Goal: Task Accomplishment & Management: Manage account settings

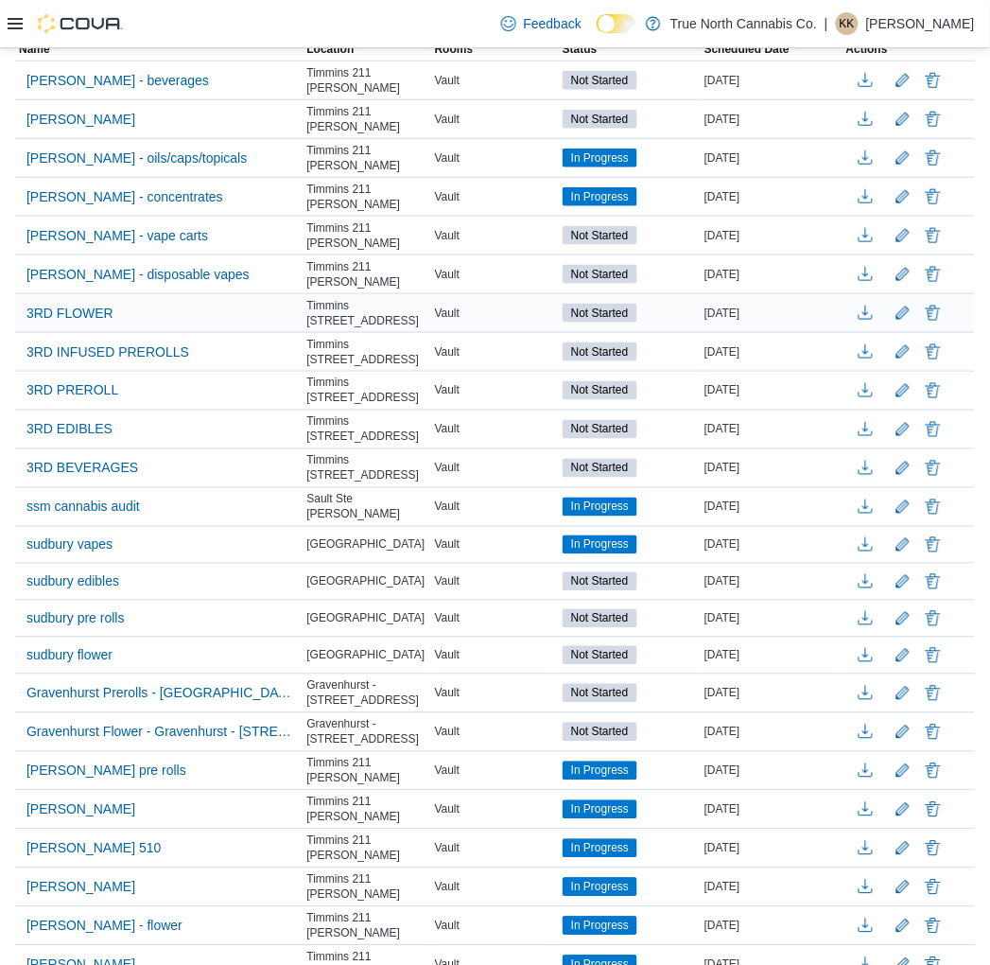
scroll to position [315, 0]
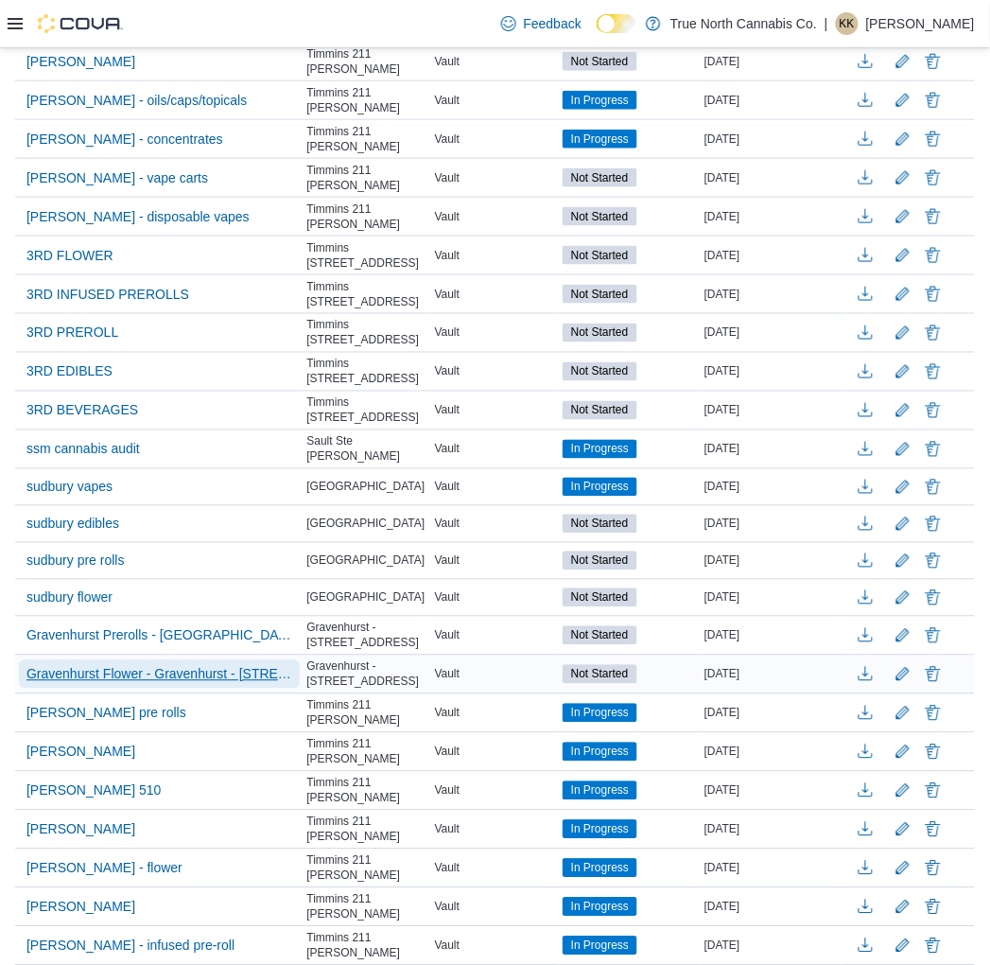
click at [193, 665] on span "Gravenhurst Flower - Gravenhurst - [STREET_ADDRESS]" at bounding box center [159, 674] width 266 height 19
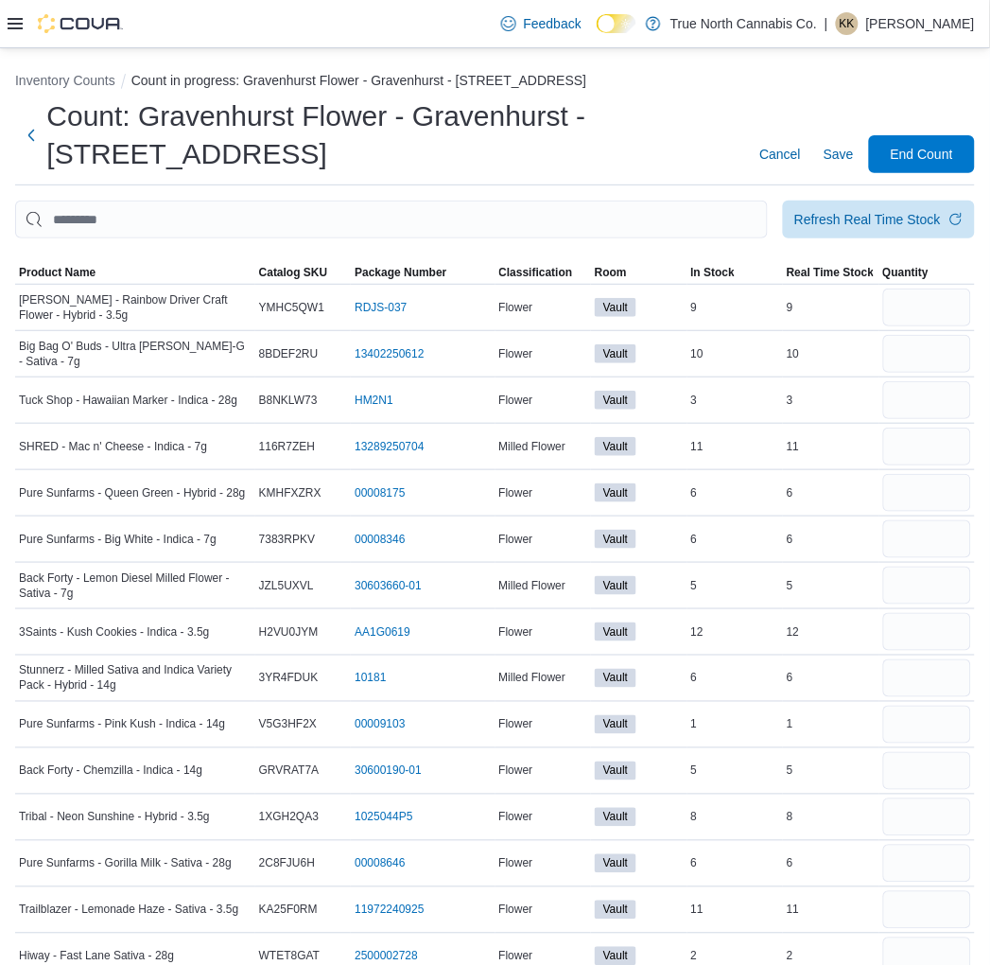
click at [9, 26] on icon at bounding box center [15, 23] width 15 height 15
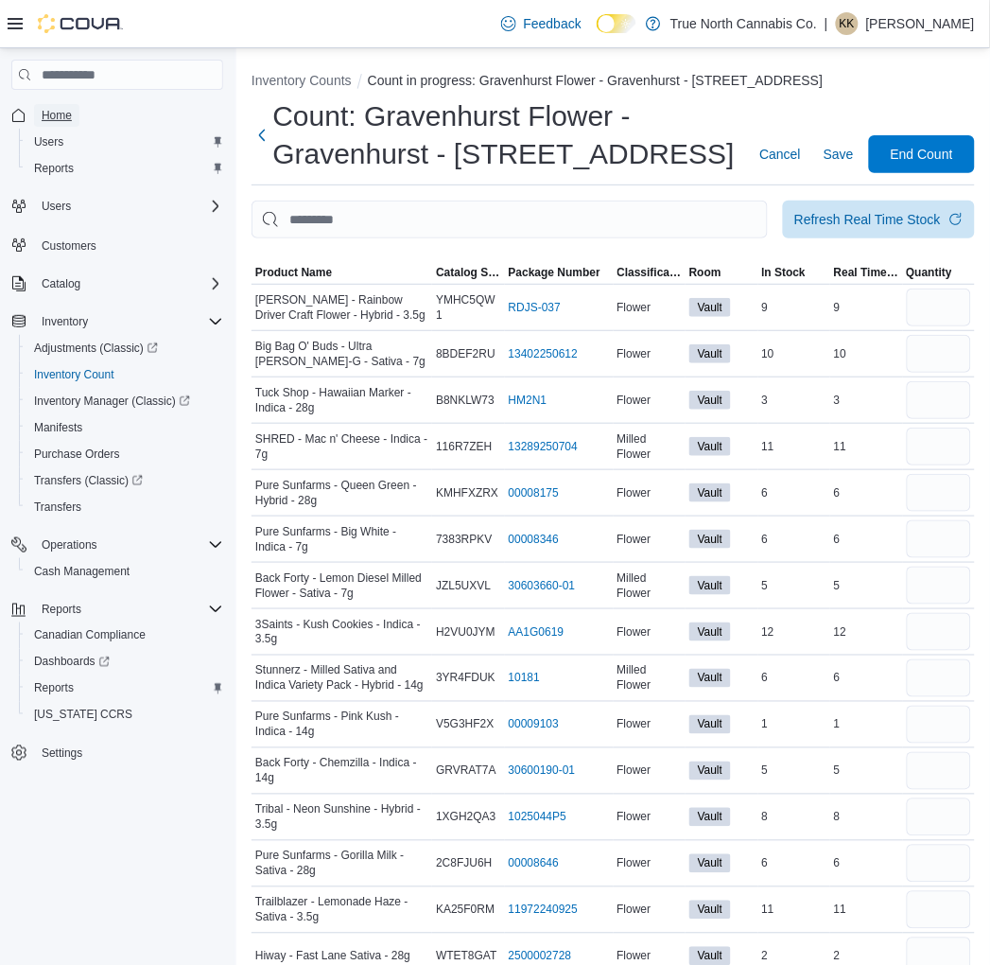
click at [43, 117] on span "Home" at bounding box center [57, 115] width 30 height 15
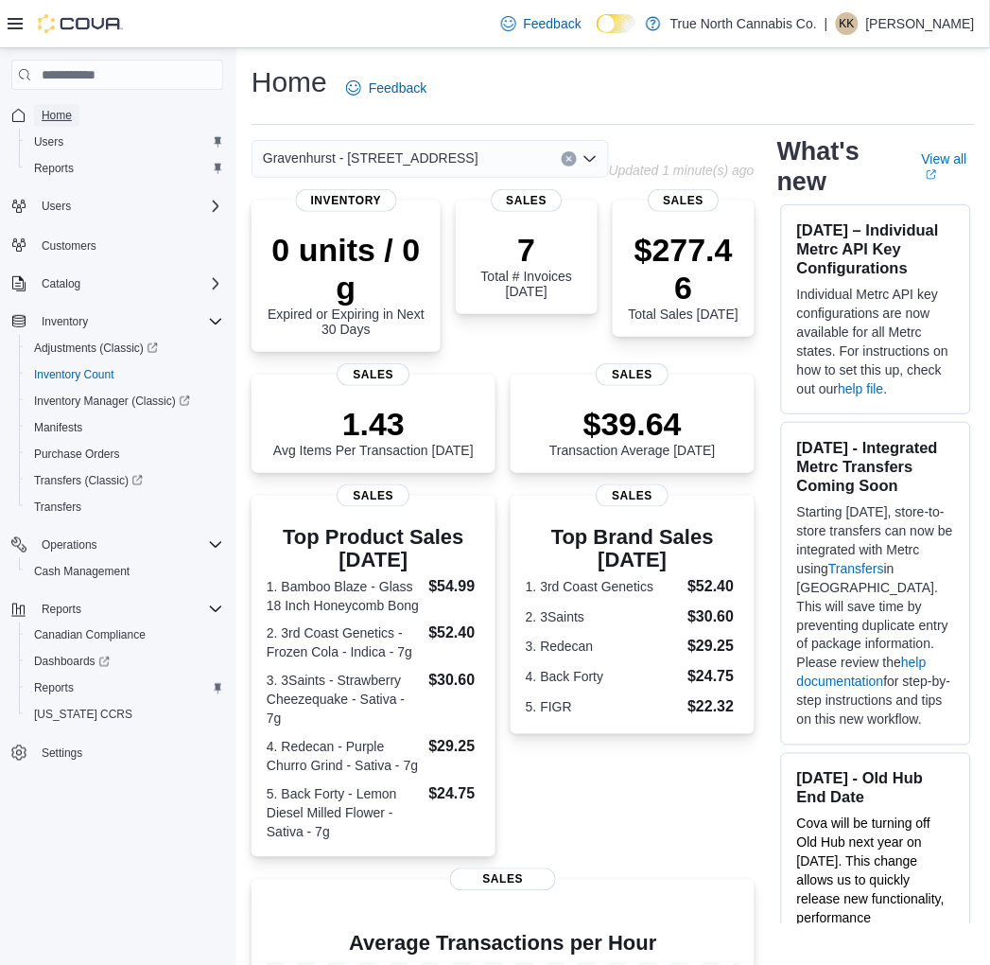
click at [52, 120] on span "Home" at bounding box center [57, 115] width 30 height 15
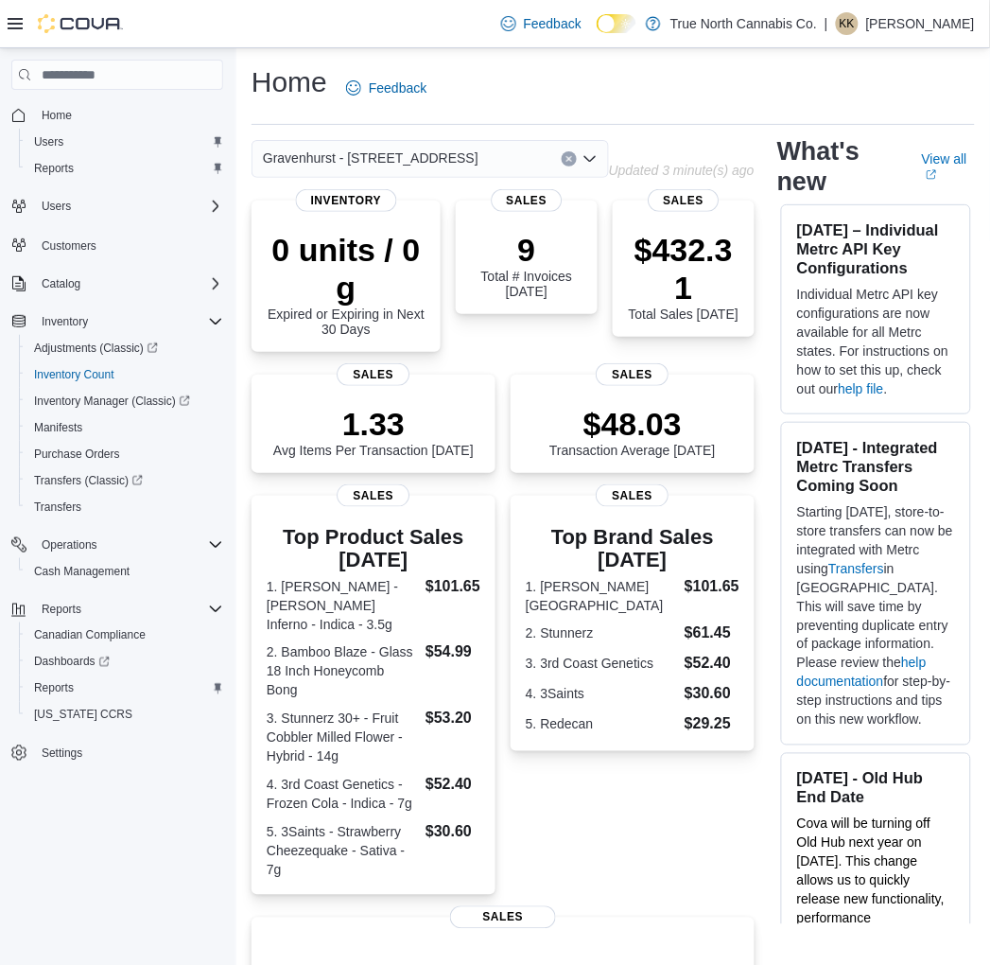
click at [108, 116] on span "Home" at bounding box center [128, 115] width 189 height 24
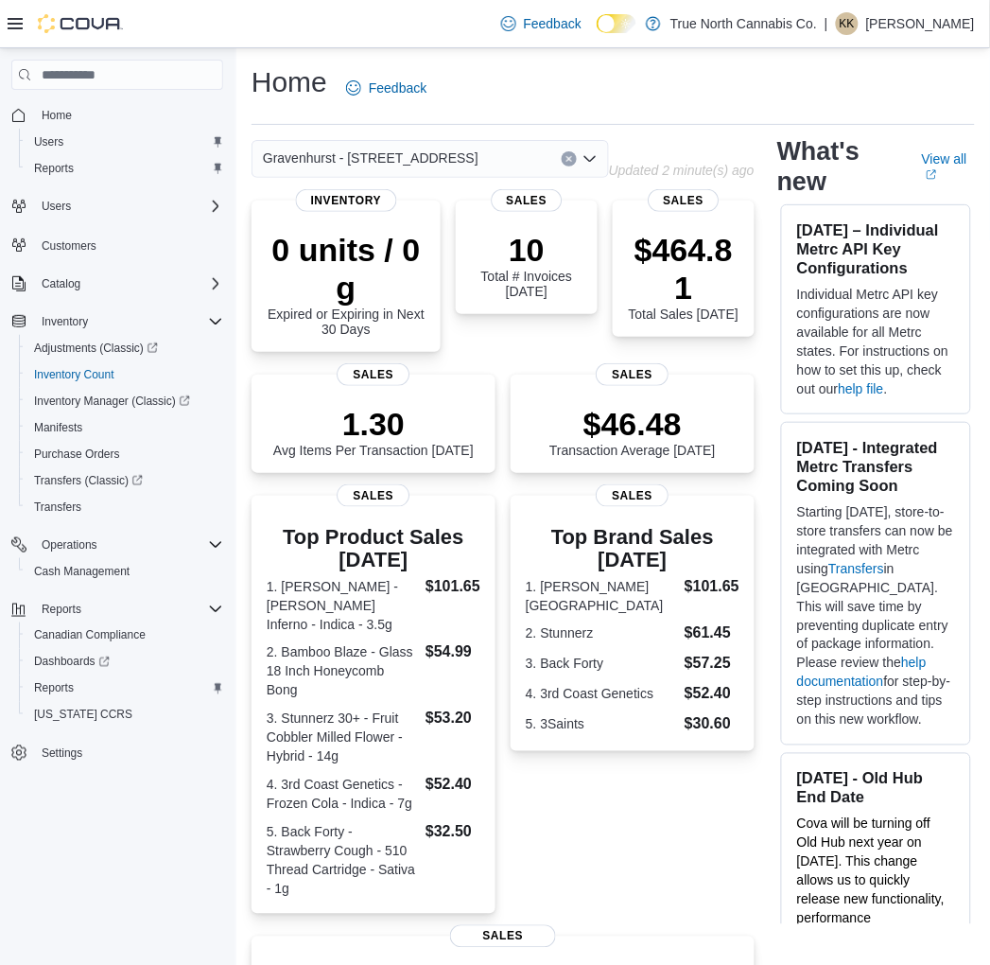
click at [4, 101] on button "Home" at bounding box center [117, 114] width 227 height 27
